Goal: Communication & Community: Answer question/provide support

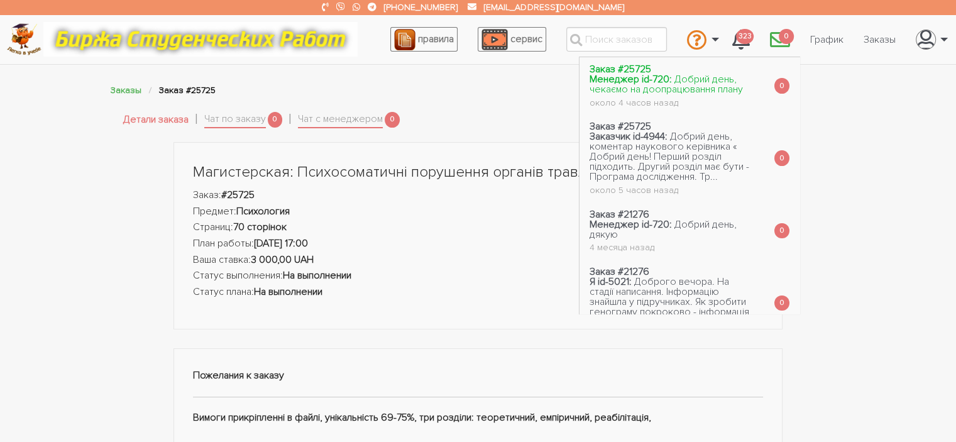
click at [699, 84] on span "Добрий день, чекаємо на доопрацювання плану" at bounding box center [665, 84] width 153 height 23
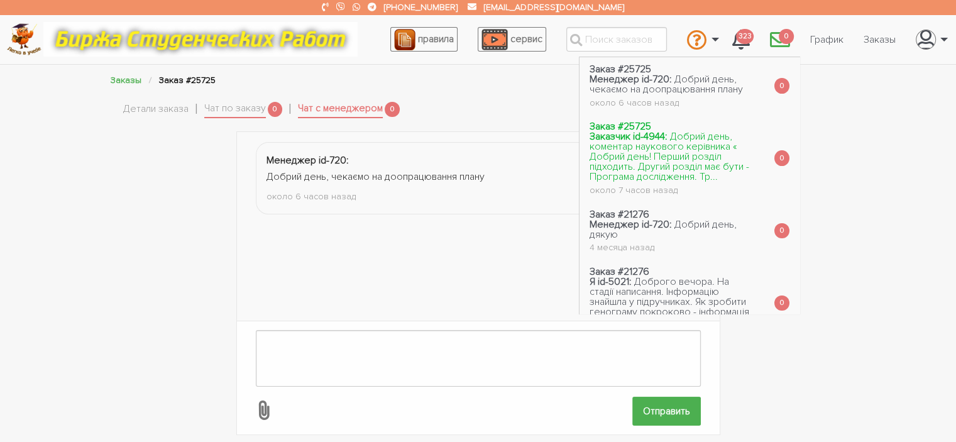
click at [702, 141] on span "Добрий день, коментар наукового керівника « Добрий день! Перший розділ підходит…" at bounding box center [669, 156] width 160 height 53
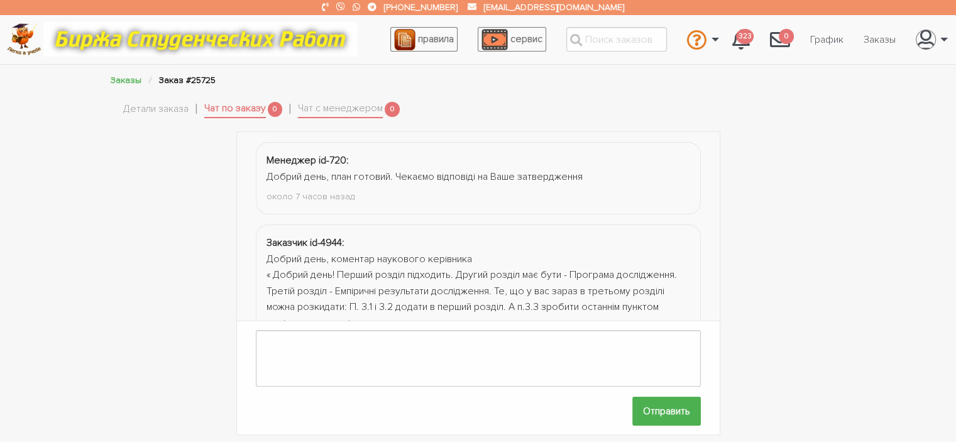
scroll to position [58, 0]
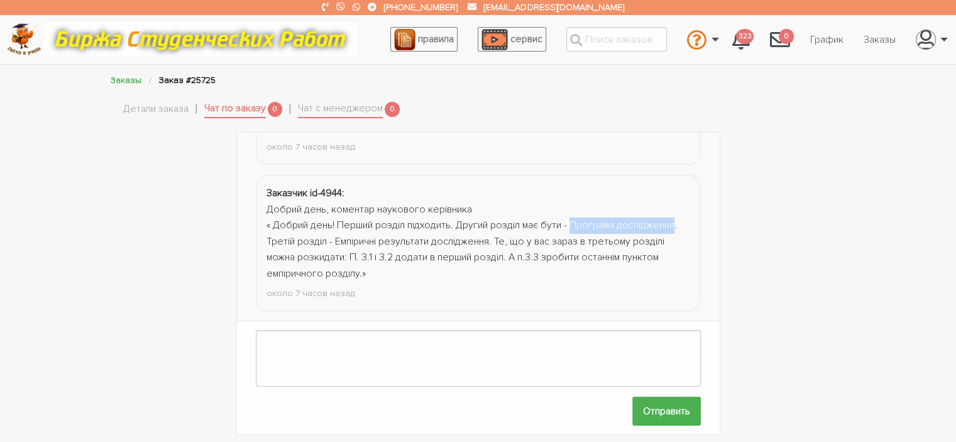
drag, startPoint x: 573, startPoint y: 216, endPoint x: 323, endPoint y: 236, distance: 250.9
click at [323, 236] on div "Добрий день, коментар наукового керівника « Добрий день! Перший розділ підходит…" at bounding box center [477, 242] width 423 height 80
copy div "Програма дослідження"
click at [405, 240] on div "Добрий день, коментар наукового керівника « Добрий день! Перший розділ підходит…" at bounding box center [477, 242] width 423 height 80
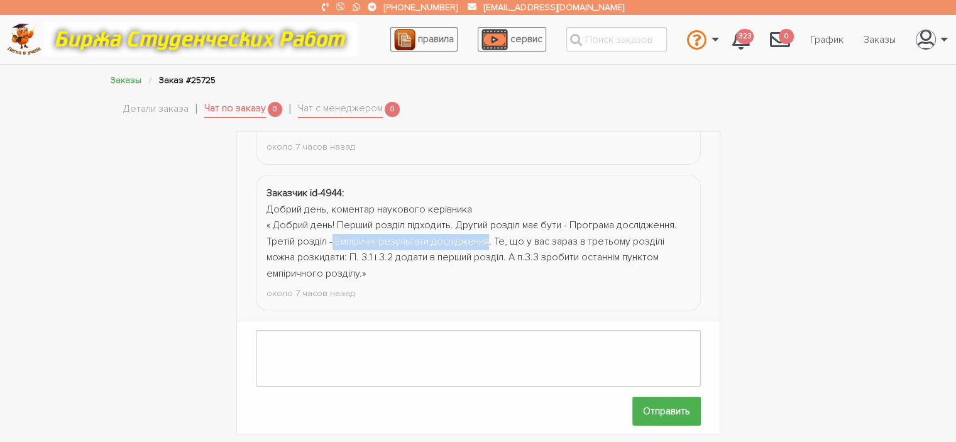
drag, startPoint x: 395, startPoint y: 231, endPoint x: 552, endPoint y: 232, distance: 156.5
click at [552, 232] on div "Добрий день, коментар наукового керівника « Добрий день! Перший розділ підходит…" at bounding box center [477, 242] width 423 height 80
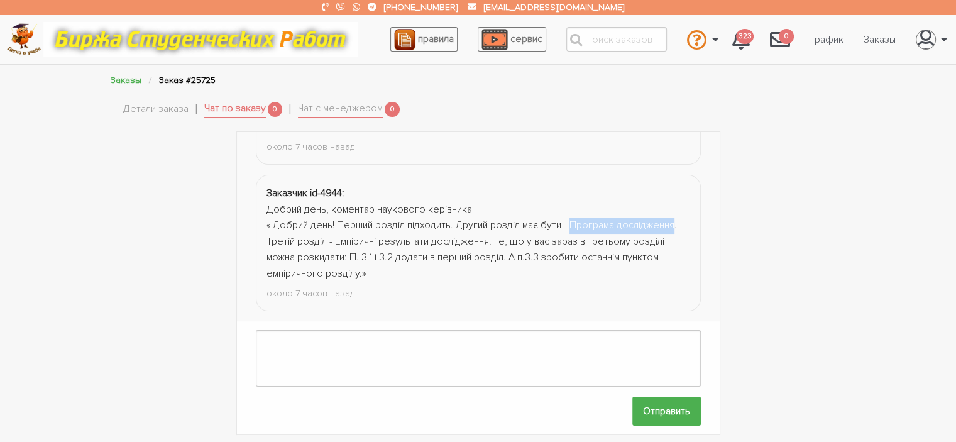
drag, startPoint x: 574, startPoint y: 216, endPoint x: 322, endPoint y: 233, distance: 253.2
click at [322, 233] on div "Добрий день, коментар наукового керівника « Добрий день! Перший розділ підходит…" at bounding box center [477, 242] width 423 height 80
copy div "Програма дослідження"
click at [171, 107] on link "Детали заказа" at bounding box center [155, 109] width 65 height 16
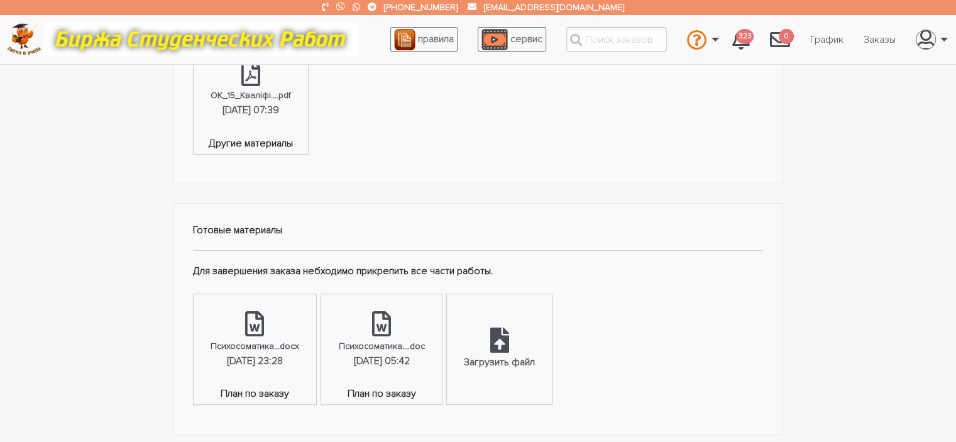
scroll to position [505, 0]
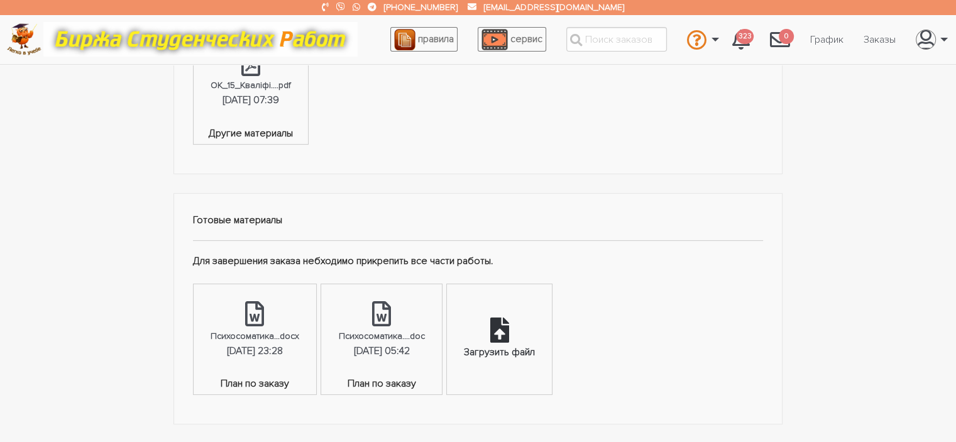
click at [549, 339] on div "Загрузить файл" at bounding box center [499, 339] width 105 height 110
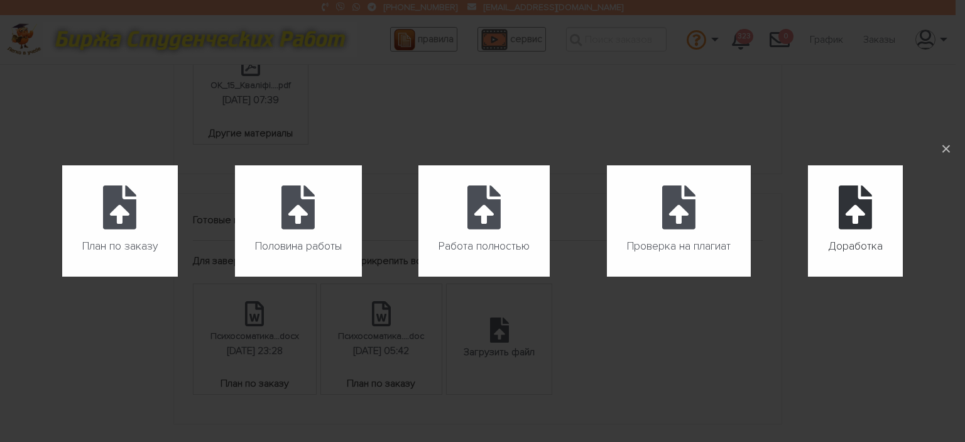
click at [832, 219] on label "Доработка" at bounding box center [855, 220] width 95 height 111
click at [809, 276] on input "Доработка" at bounding box center [808, 276] width 1 height 1
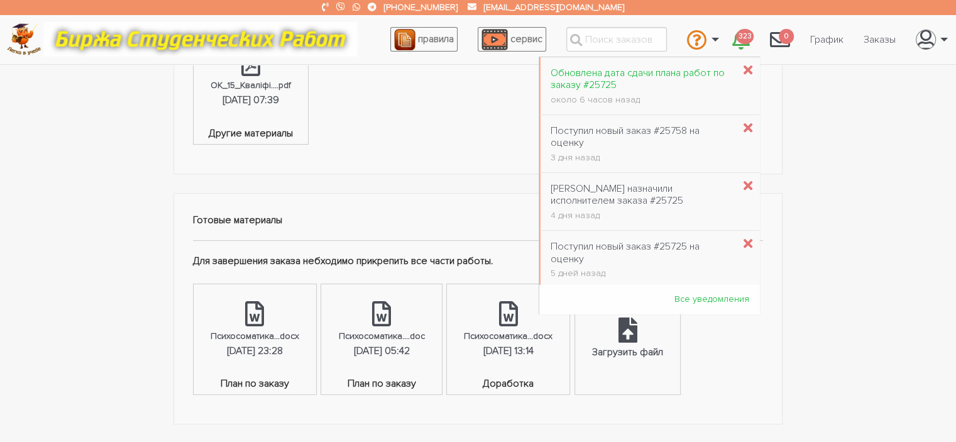
click at [650, 86] on div "Обновлена дата сдачи плана работ по заказу #25725" at bounding box center [641, 79] width 183 height 24
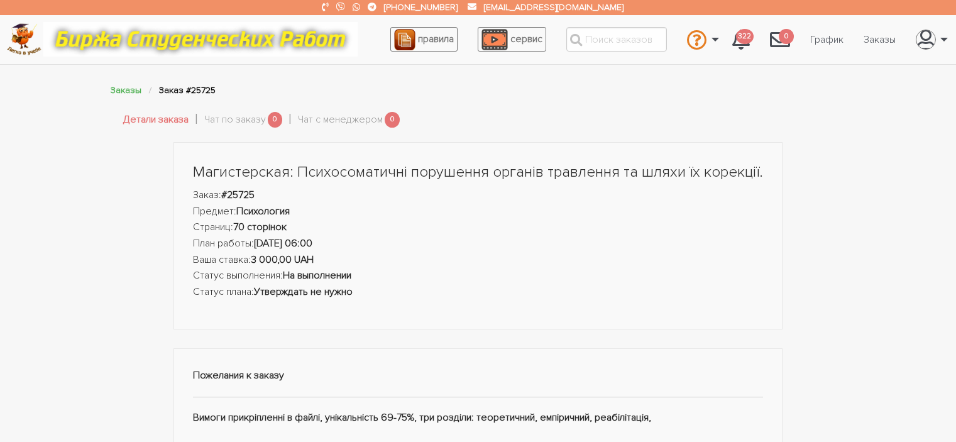
scroll to position [62, 0]
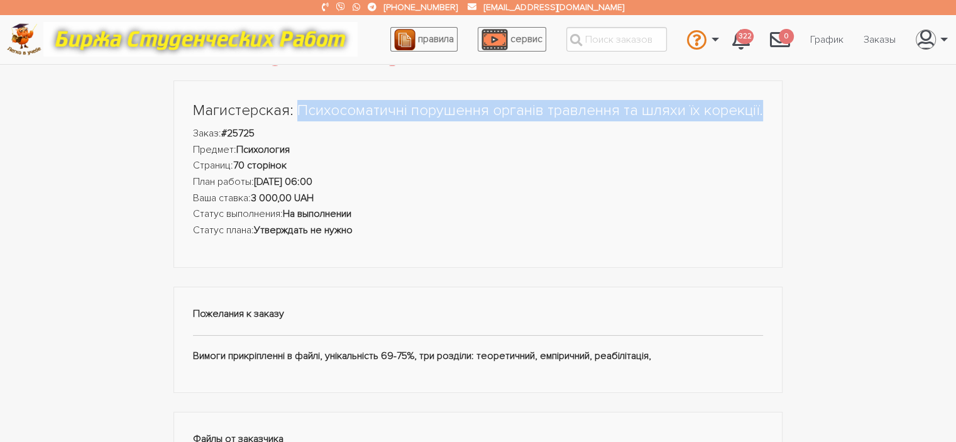
drag, startPoint x: 300, startPoint y: 108, endPoint x: 778, endPoint y: 110, distance: 478.2
click at [778, 110] on div "Магистерская: Психосоматичні порушення органів травлення та шляхи їх корекції. …" at bounding box center [477, 174] width 609 height 188
copy h1 "Психосоматичні порушення органів травлення та шляхи їх корекції."
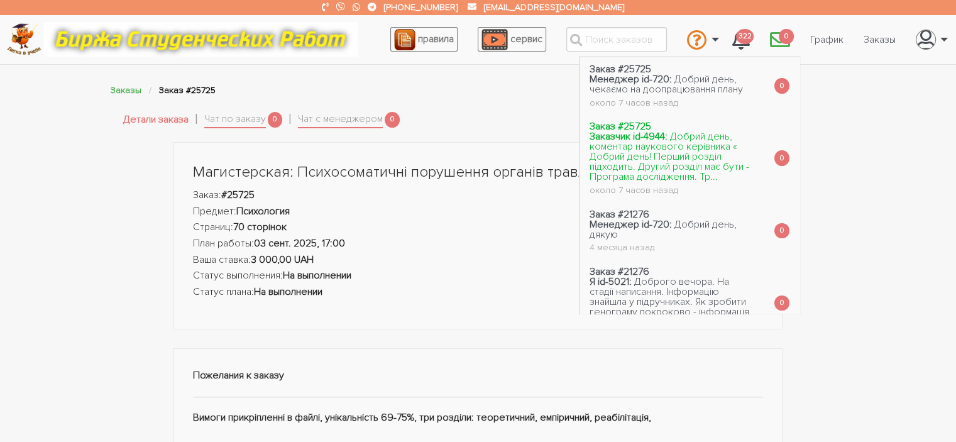
click at [673, 145] on span "Добрий день, коментар наукового керівника « Добрий день! Перший розділ підходит…" at bounding box center [669, 156] width 160 height 53
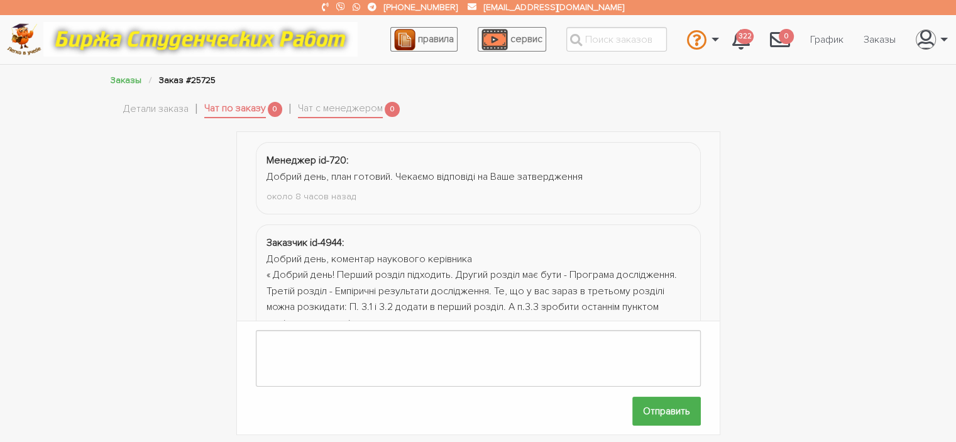
scroll to position [58, 0]
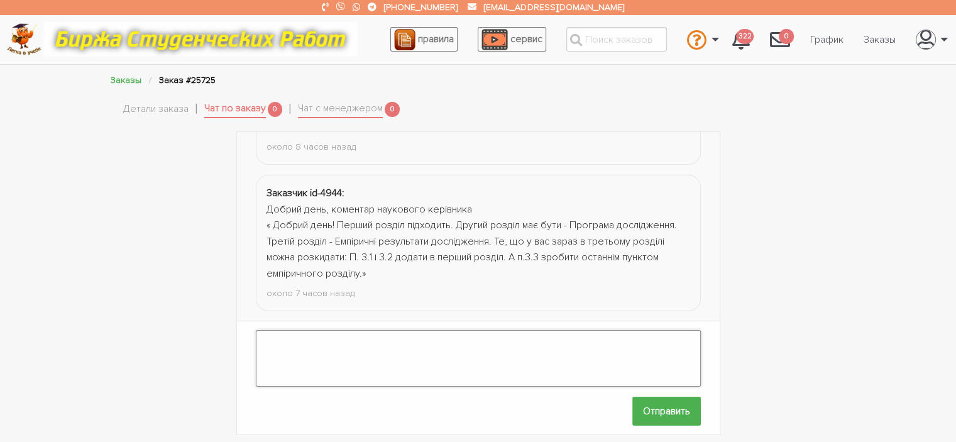
click at [506, 347] on textarea at bounding box center [478, 358] width 445 height 57
click at [492, 361] on textarea at bounding box center [478, 358] width 445 height 57
type textarea "Доброго дня, все виправлено."
click at [668, 412] on input "Отправить" at bounding box center [666, 410] width 68 height 28
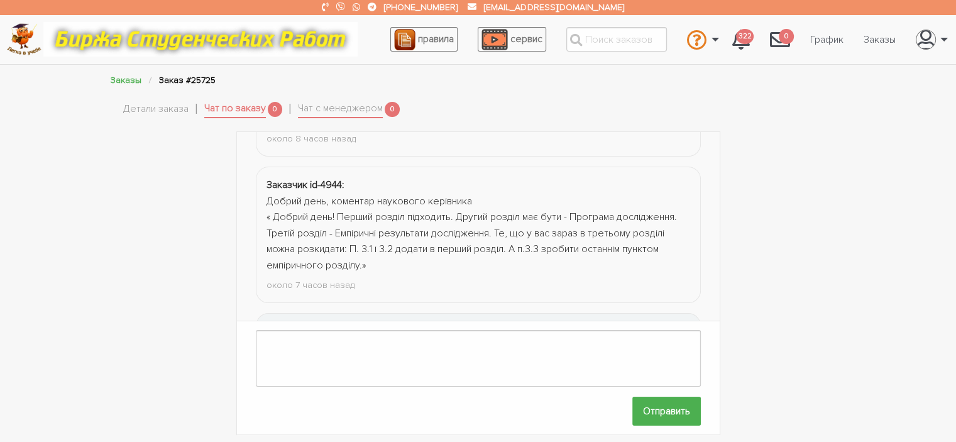
scroll to position [139, 0]
